Goal: Task Accomplishment & Management: Use online tool/utility

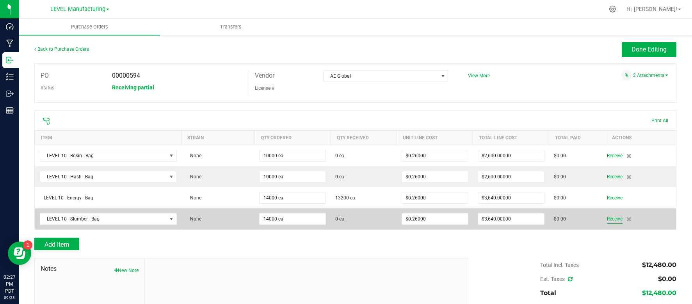
click at [615, 220] on span "Receive" at bounding box center [615, 218] width 16 height 9
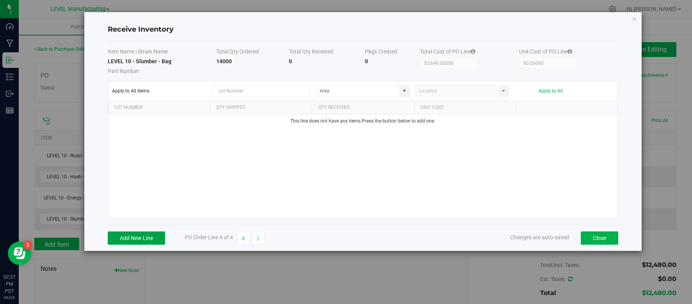
click at [138, 237] on button "Add New Line" at bounding box center [136, 238] width 57 height 13
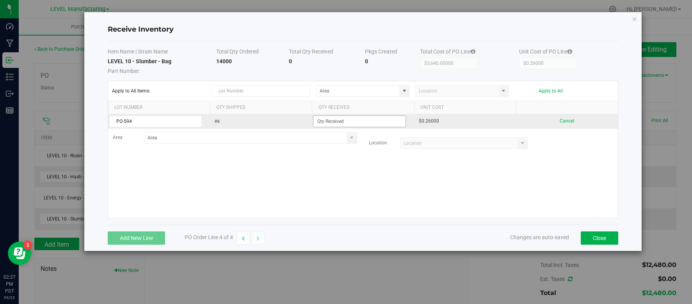
type input "PO-594"
click at [349, 121] on input at bounding box center [359, 121] width 92 height 11
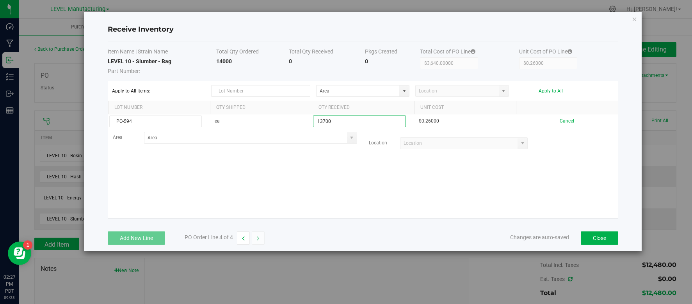
type input "13700 ea"
click at [445, 210] on kendo-grid-list "PO-594 ea 13700 ea $0.26000 Cancel Area Location Loading" at bounding box center [363, 166] width 510 height 104
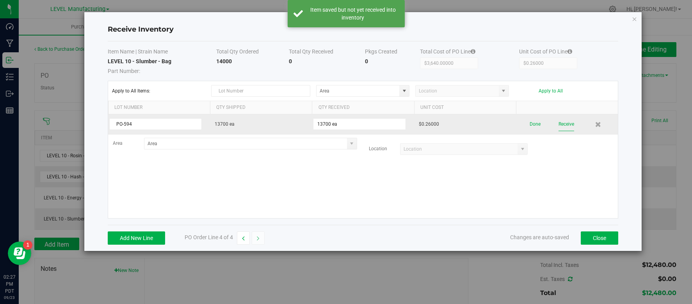
click at [567, 126] on button "Receive" at bounding box center [567, 125] width 16 height 14
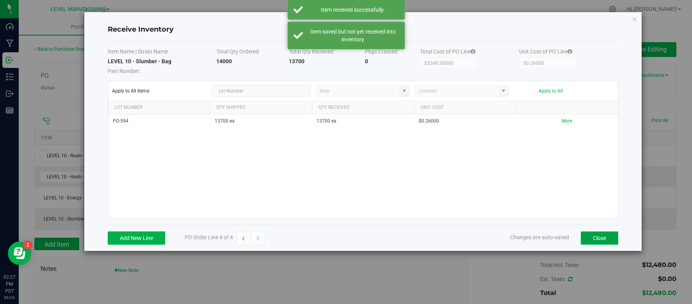
click at [597, 235] on button "Close" at bounding box center [599, 238] width 37 height 13
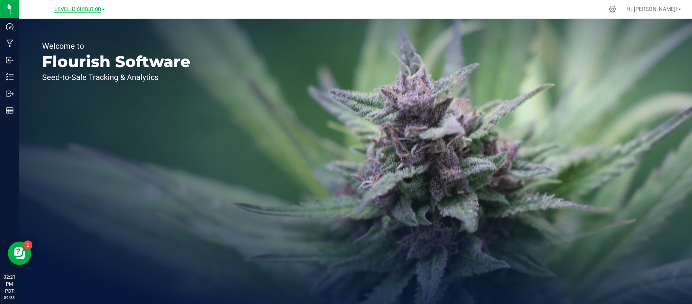
click at [83, 7] on span "LEVEL Distribution" at bounding box center [77, 9] width 47 height 7
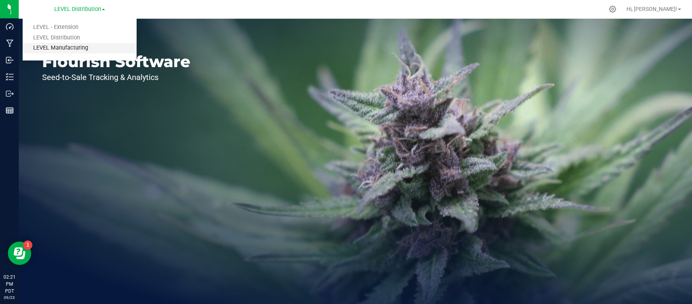
click at [72, 46] on link "LEVEL Manufacturing" at bounding box center [80, 48] width 114 height 11
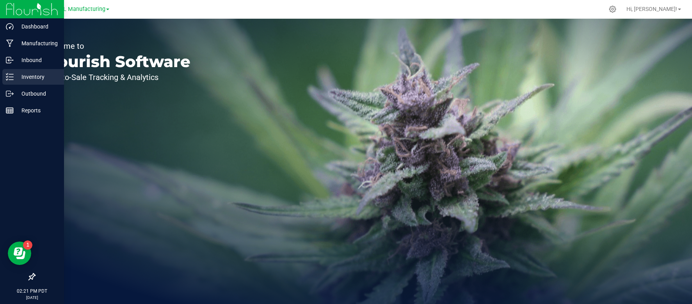
click at [12, 76] on icon at bounding box center [10, 77] width 8 height 8
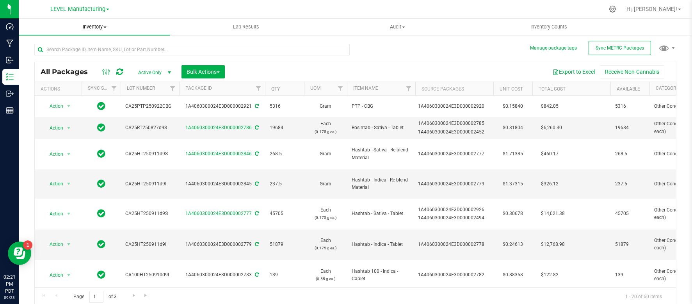
click at [87, 23] on span "Inventory" at bounding box center [94, 26] width 151 height 7
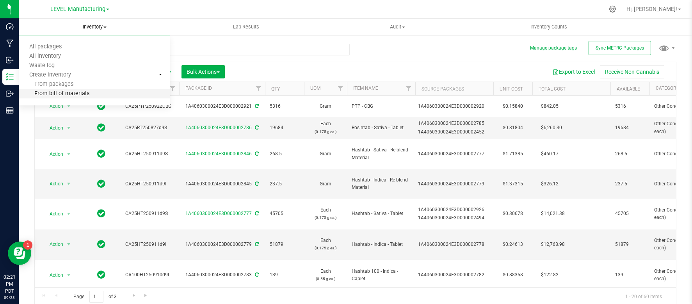
click at [67, 93] on span "From bill of materials" at bounding box center [54, 94] width 71 height 7
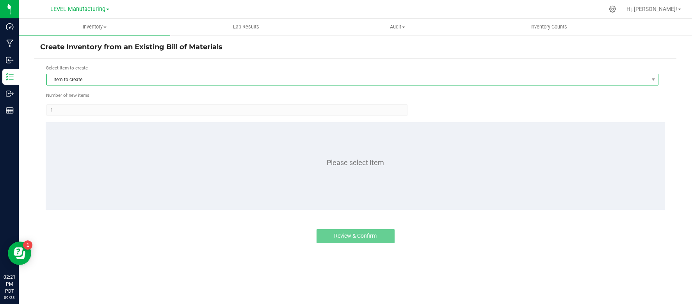
click at [105, 80] on span "Item to create" at bounding box center [348, 79] width 602 height 11
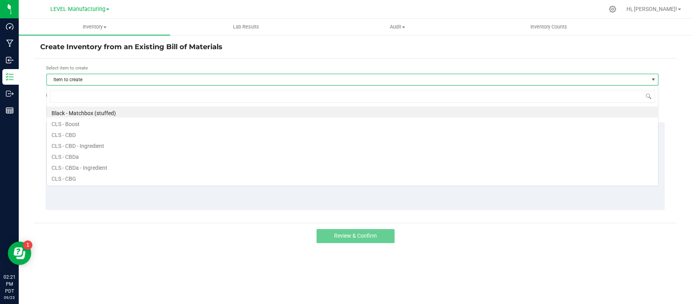
scroll to position [12, 612]
type input "s"
type input "protab - sativa"
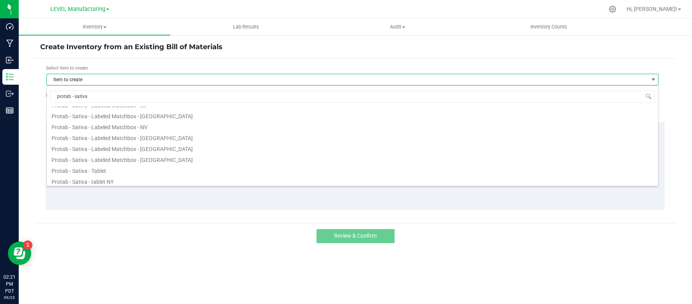
scroll to position [63, 0]
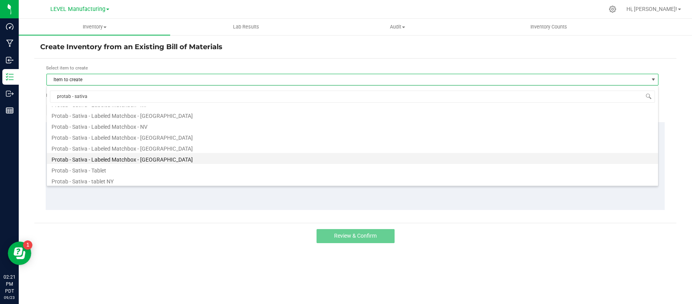
click at [89, 157] on li "Protab - Sativa - Labeled Matchbox - [GEOGRAPHIC_DATA]" at bounding box center [352, 158] width 611 height 11
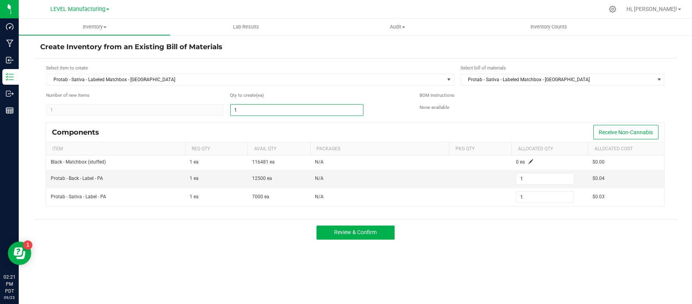
click at [255, 110] on input "1" at bounding box center [297, 110] width 132 height 11
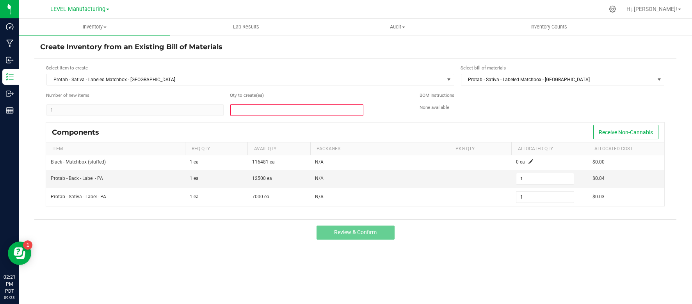
type input "2"
type input "20"
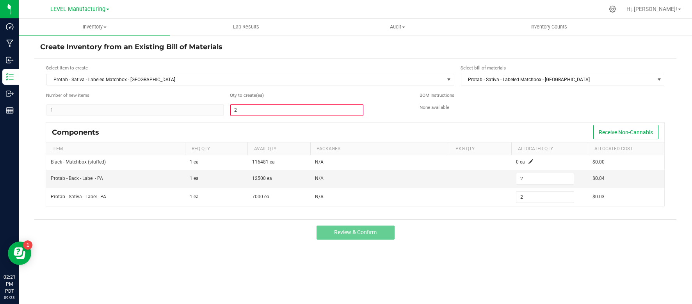
type input "20"
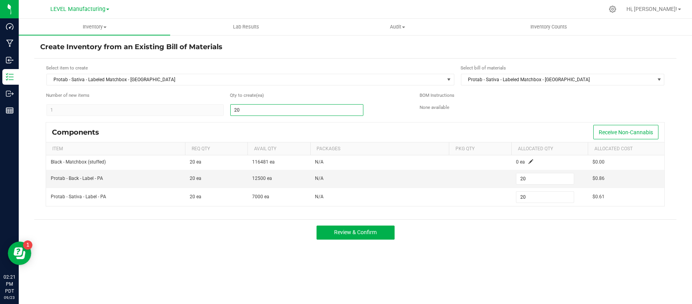
type input "200"
type input "2000"
type input "2,000"
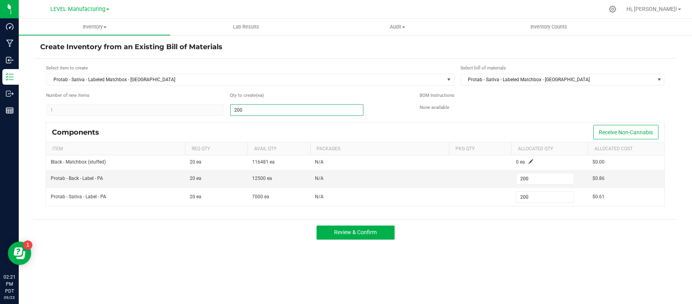
type input "2,000"
click at [407, 127] on div "Components Receive Non-Cannabis" at bounding box center [355, 133] width 618 height 20
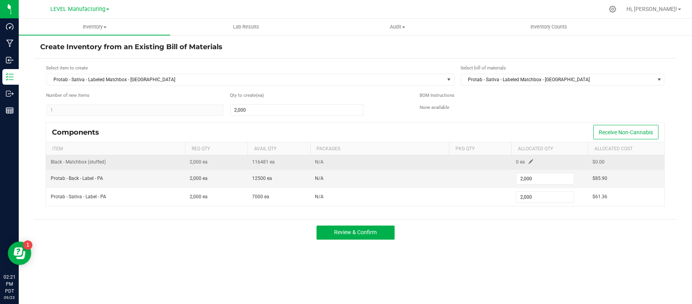
click at [530, 162] on span at bounding box center [531, 161] width 5 height 5
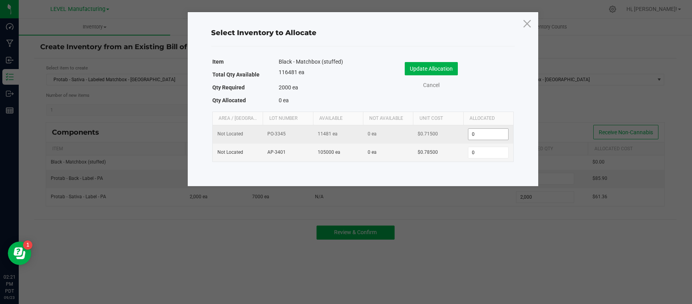
click at [487, 134] on input "0" at bounding box center [488, 134] width 40 height 11
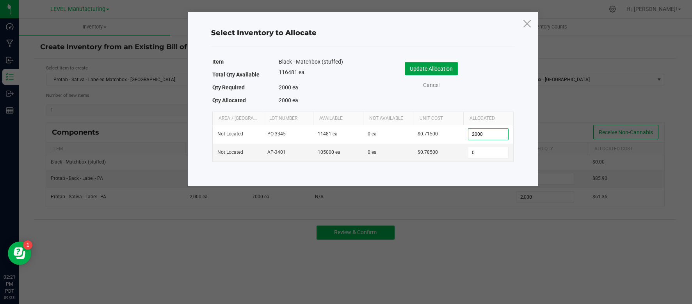
type input "2,000"
click at [441, 66] on button "Update Allocation" at bounding box center [431, 68] width 53 height 13
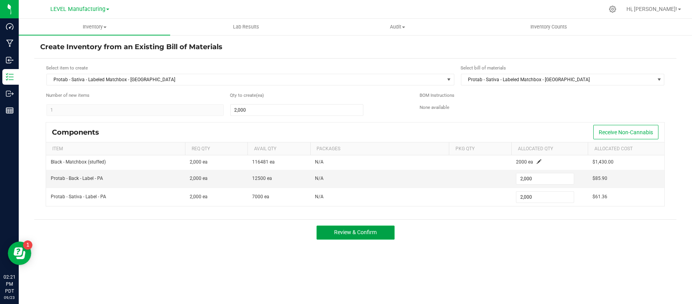
click at [336, 226] on button "Review & Confirm" at bounding box center [356, 233] width 78 height 14
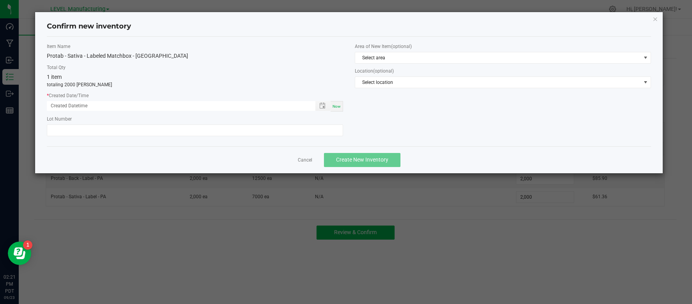
click at [338, 110] on div "Now" at bounding box center [337, 106] width 12 height 11
type input "[DATE] 02:21 PM"
click at [348, 164] on button "Create New Inventory" at bounding box center [362, 160] width 77 height 14
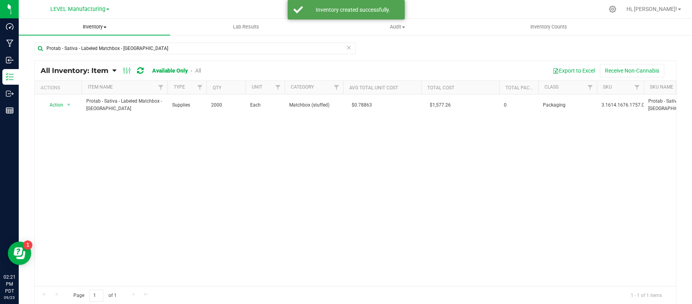
click at [108, 24] on span "Inventory" at bounding box center [94, 26] width 151 height 7
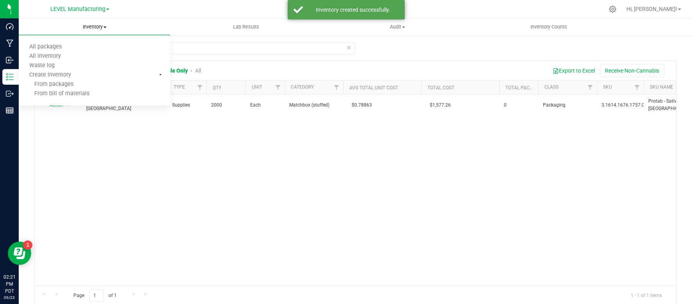
click at [102, 27] on span "Inventory" at bounding box center [94, 26] width 151 height 7
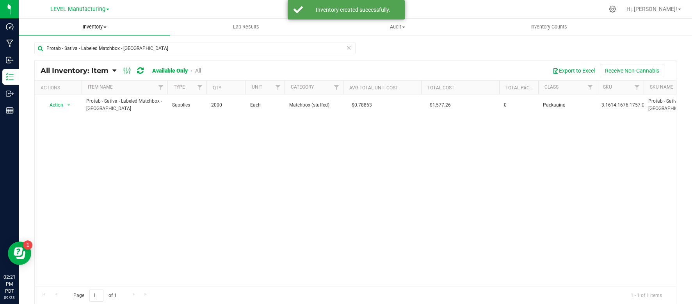
click at [94, 26] on span "Inventory" at bounding box center [94, 26] width 151 height 7
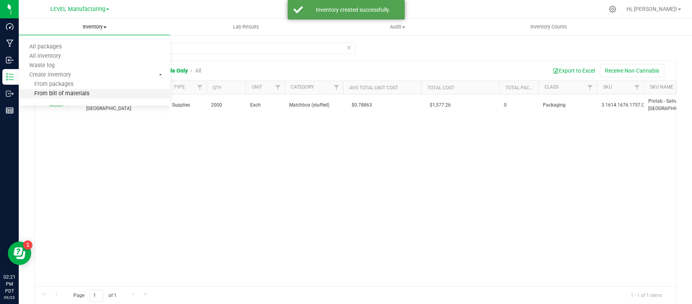
click at [78, 94] on span "From bill of materials" at bounding box center [54, 94] width 71 height 7
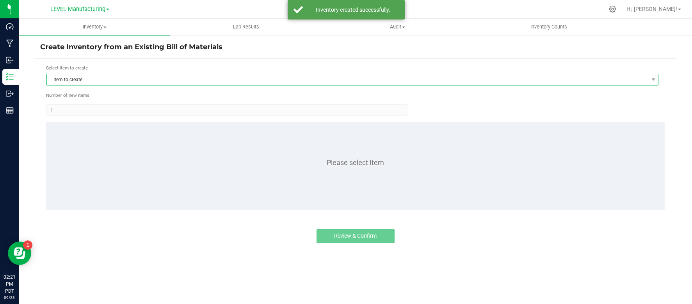
click at [136, 77] on span "Item to create" at bounding box center [348, 79] width 602 height 11
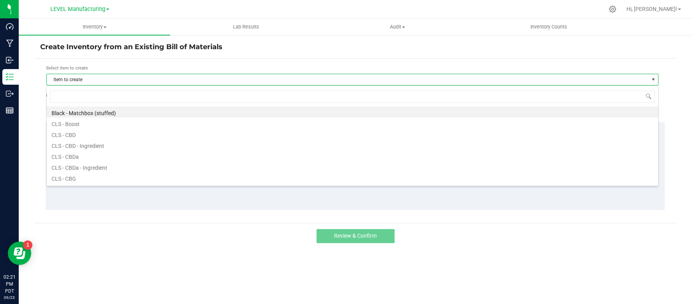
scroll to position [12, 612]
type input "protab - indica"
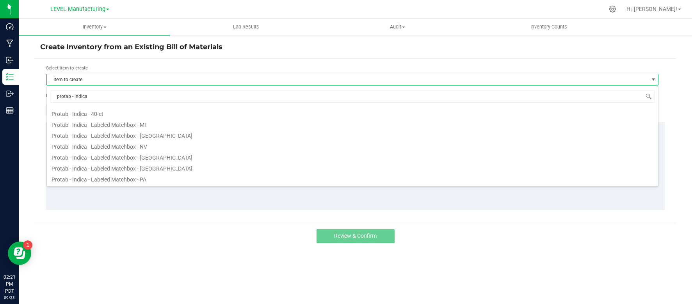
scroll to position [46, 0]
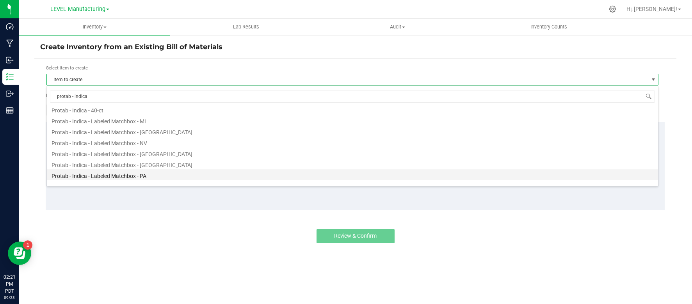
click at [110, 174] on li "Protab - Indica - Labeled Matchbox - PA" at bounding box center [352, 174] width 611 height 11
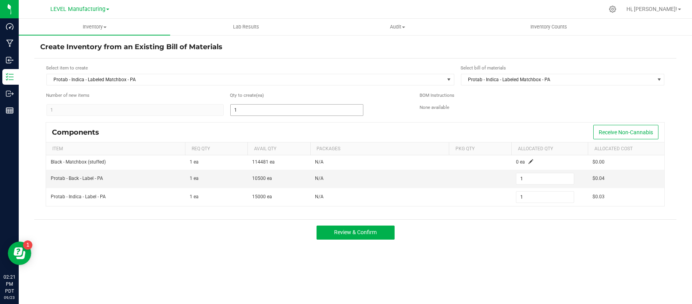
click at [259, 111] on input "1" at bounding box center [297, 110] width 132 height 11
type input "5"
type input "55"
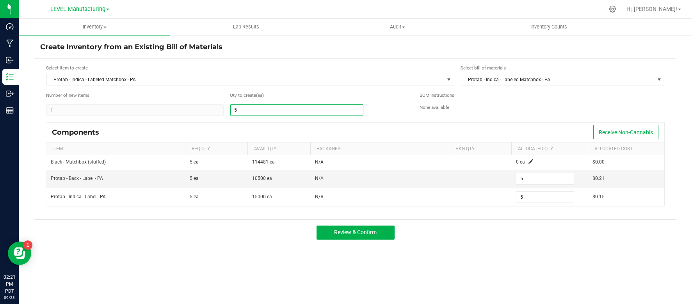
type input "55"
type input "550"
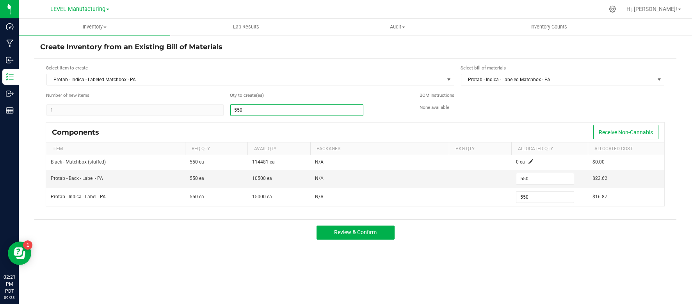
type input "5500"
type input "5,500"
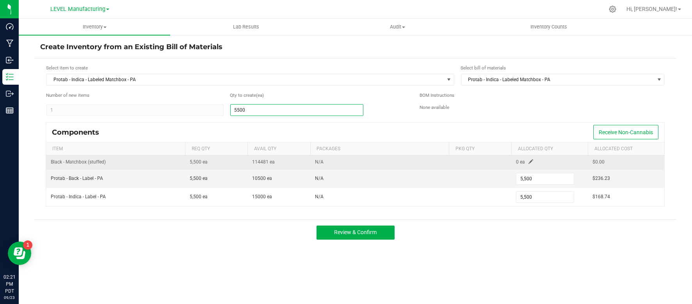
type input "5,500"
click at [531, 159] on span at bounding box center [531, 161] width 5 height 5
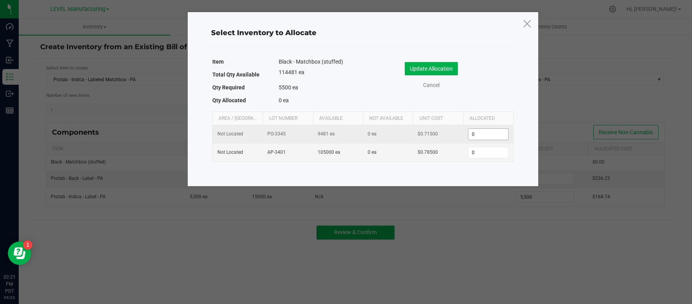
click at [491, 135] on input "0" at bounding box center [488, 134] width 40 height 11
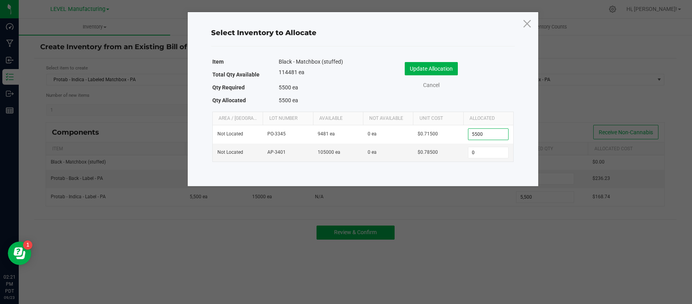
type input "5,500"
click at [471, 78] on div "Update Allocation Cancel" at bounding box center [438, 75] width 139 height 27
click at [439, 64] on button "Update Allocation" at bounding box center [431, 68] width 53 height 13
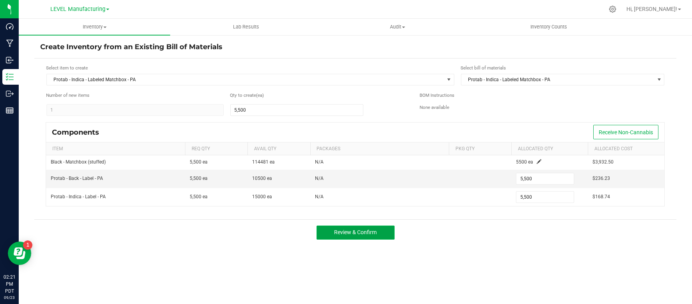
click at [378, 231] on button "Review & Confirm" at bounding box center [356, 233] width 78 height 14
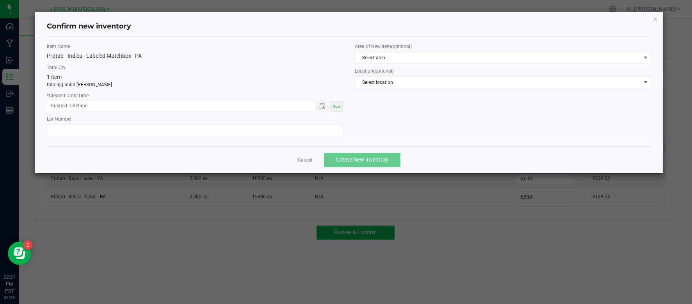
click at [339, 105] on span "Now" at bounding box center [337, 106] width 8 height 4
type input "[DATE] 02:21 PM"
click at [354, 158] on span "Create New Inventory" at bounding box center [362, 160] width 52 height 6
